Goal: Browse casually: Explore the website without a specific task or goal

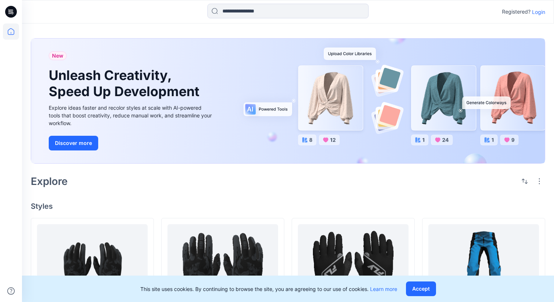
scroll to position [1, 0]
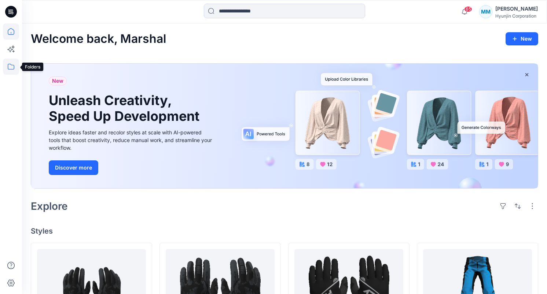
click at [9, 64] on icon at bounding box center [11, 67] width 16 height 16
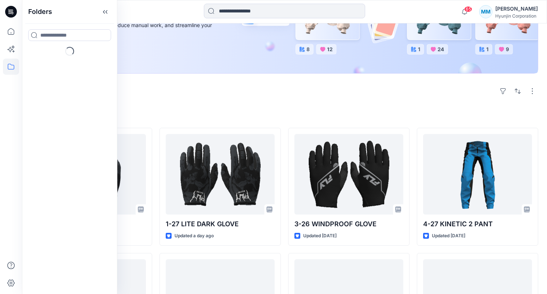
scroll to position [121, 0]
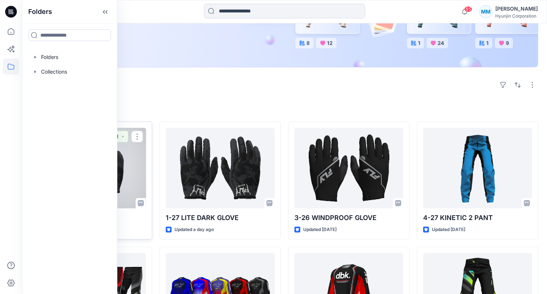
click at [126, 159] on div at bounding box center [91, 168] width 109 height 81
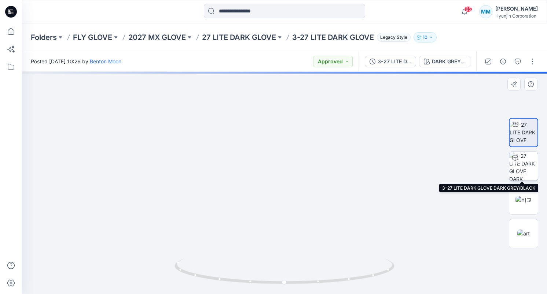
click at [524, 169] on img at bounding box center [523, 166] width 29 height 29
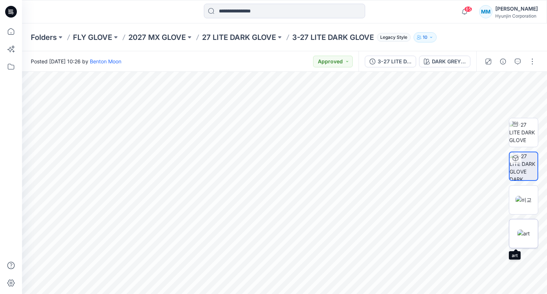
click at [517, 230] on img at bounding box center [523, 234] width 12 height 8
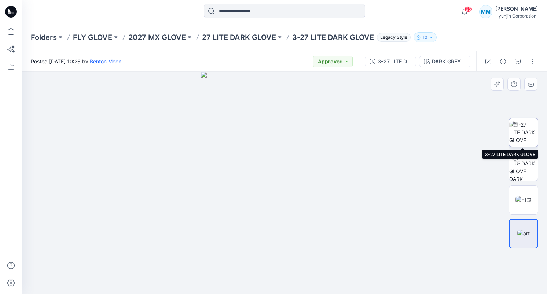
click at [529, 133] on img at bounding box center [523, 132] width 29 height 23
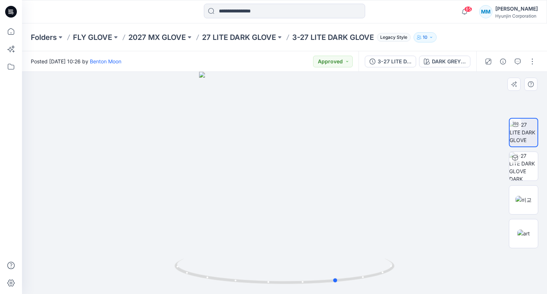
drag, startPoint x: 346, startPoint y: 168, endPoint x: 401, endPoint y: 160, distance: 55.2
click at [401, 160] on div at bounding box center [284, 183] width 525 height 223
